Goal: Find specific page/section: Find specific page/section

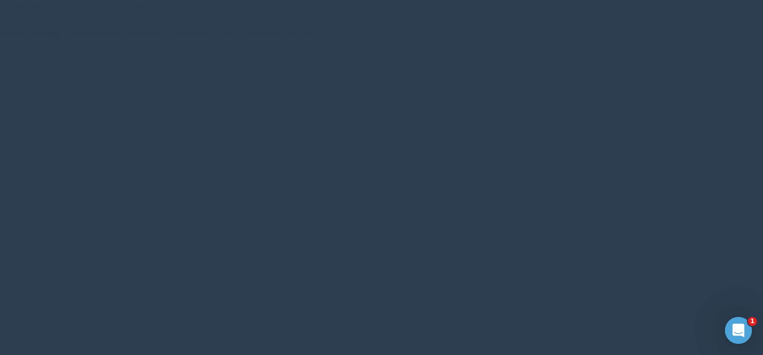
click at [332, 50] on html "Unexpected Application Error! error loading dynamically imported module: [URL][…" at bounding box center [381, 25] width 763 height 50
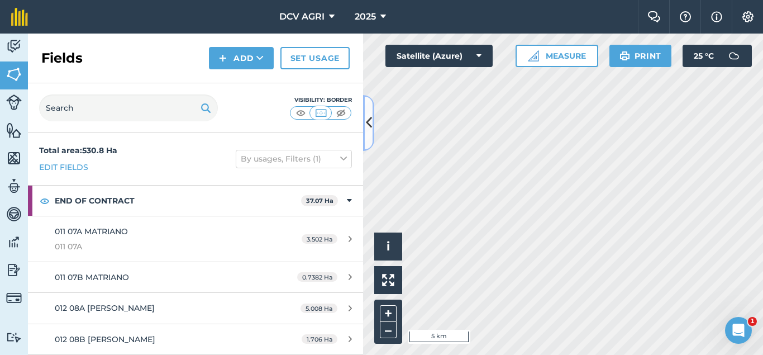
click at [366, 127] on icon at bounding box center [369, 123] width 6 height 20
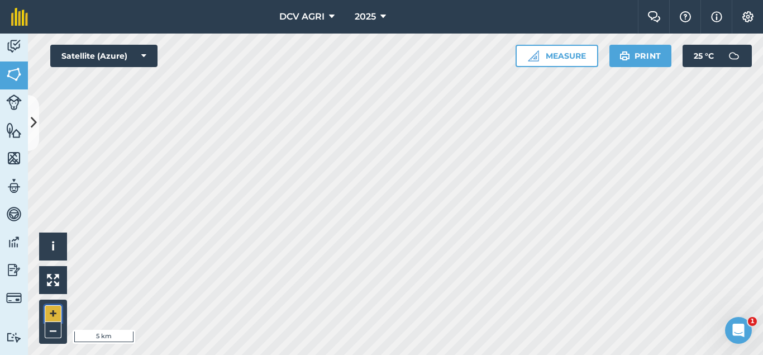
click at [51, 311] on button "+" at bounding box center [53, 313] width 17 height 17
click at [54, 312] on button "+" at bounding box center [53, 313] width 17 height 17
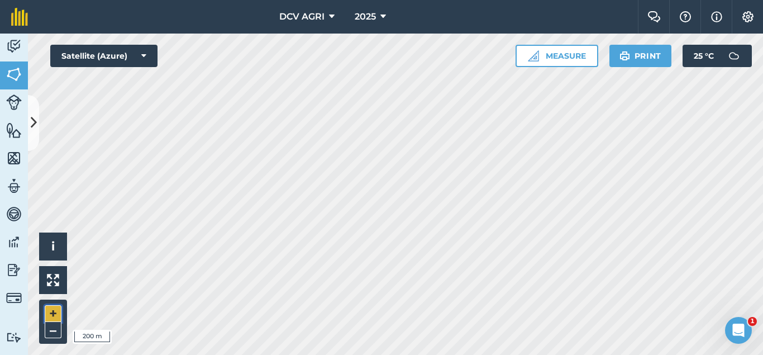
click at [54, 312] on button "+" at bounding box center [53, 313] width 17 height 17
click at [45, 327] on button "–" at bounding box center [53, 330] width 17 height 16
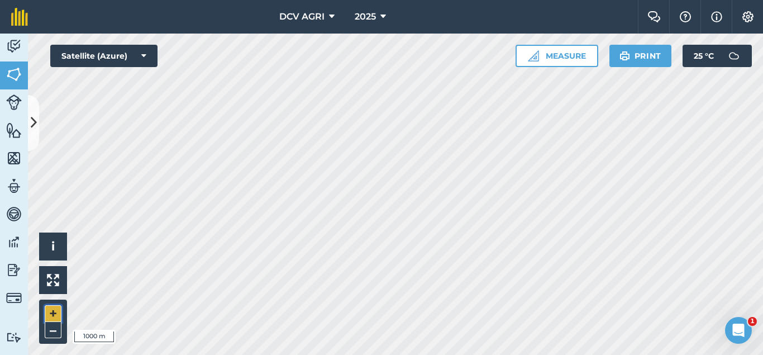
click at [49, 309] on button "+" at bounding box center [53, 313] width 17 height 17
